Goal: Task Accomplishment & Management: Use online tool/utility

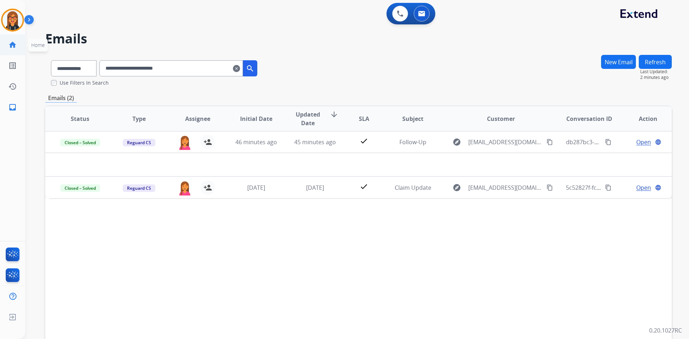
click at [15, 43] on mat-icon "home" at bounding box center [12, 45] width 9 height 9
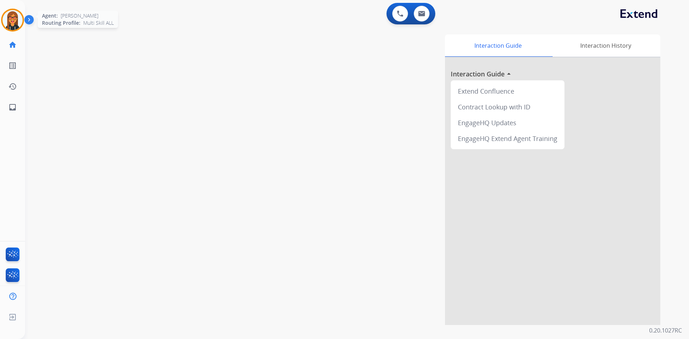
click at [8, 14] on img at bounding box center [13, 20] width 20 height 20
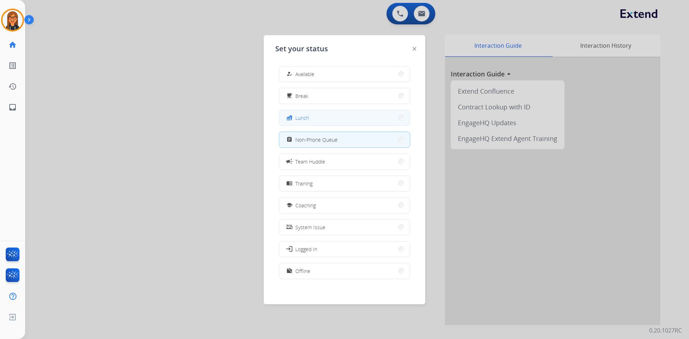
click at [348, 116] on button "fastfood Lunch" at bounding box center [344, 117] width 131 height 15
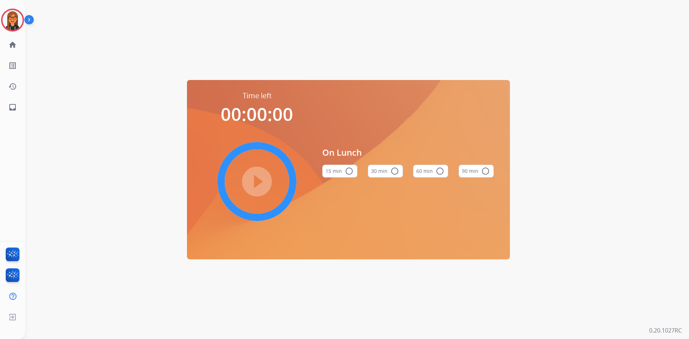
click at [252, 172] on div "play_circle_filled" at bounding box center [257, 182] width 108 height 108
click at [260, 183] on div "play_circle_filled" at bounding box center [257, 182] width 108 height 108
click at [258, 186] on div "play_circle_filled" at bounding box center [257, 182] width 108 height 108
click at [444, 174] on button "60 min radio_button_unchecked" at bounding box center [430, 171] width 35 height 13
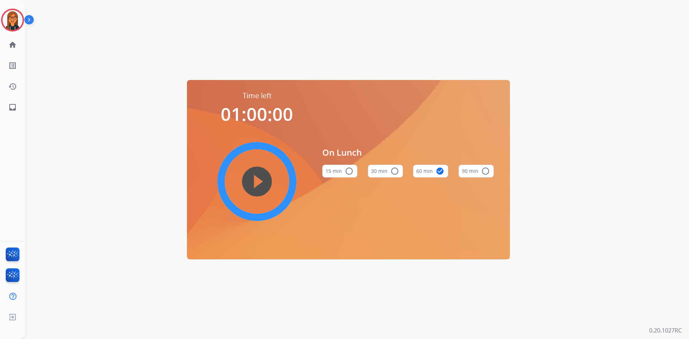
click at [260, 186] on mat-icon "play_circle_filled" at bounding box center [257, 181] width 9 height 9
